Goal: Task Accomplishment & Management: Manage account settings

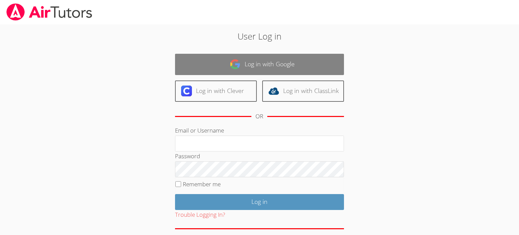
click at [247, 60] on link "Log in with Google" at bounding box center [259, 64] width 169 height 21
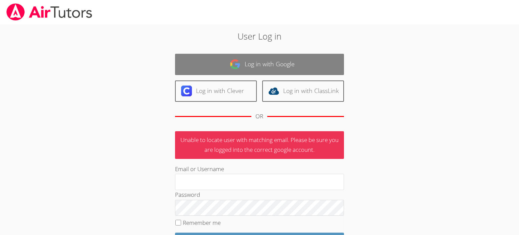
click at [242, 63] on link "Log in with Google" at bounding box center [259, 64] width 169 height 21
